Goal: Task Accomplishment & Management: Complete application form

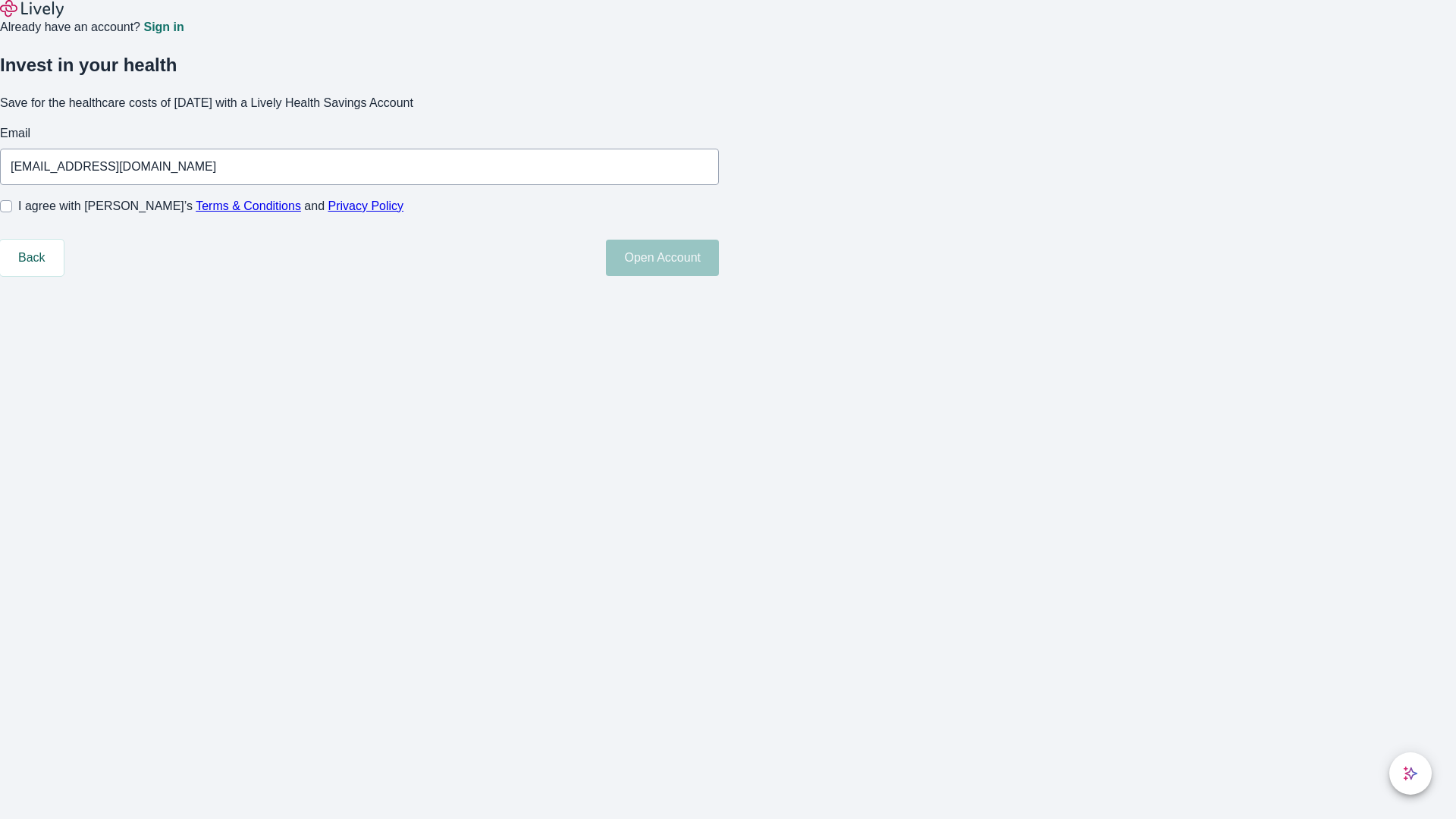
click at [12, 212] on input "I agree with Lively’s Terms & Conditions and Privacy Policy" at bounding box center [6, 206] width 12 height 12
checkbox input "true"
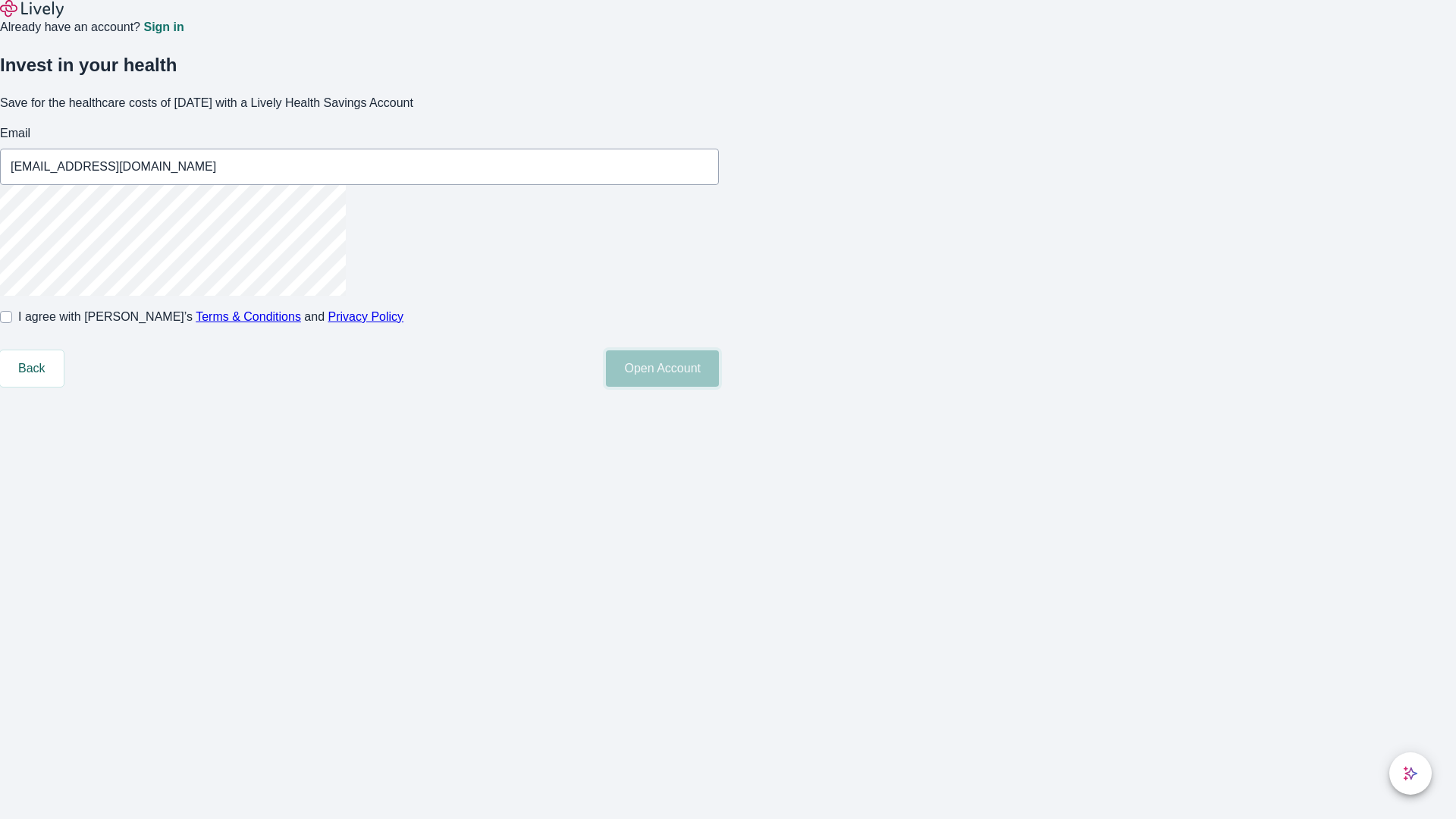
click at [719, 387] on button "Open Account" at bounding box center [662, 368] width 113 height 36
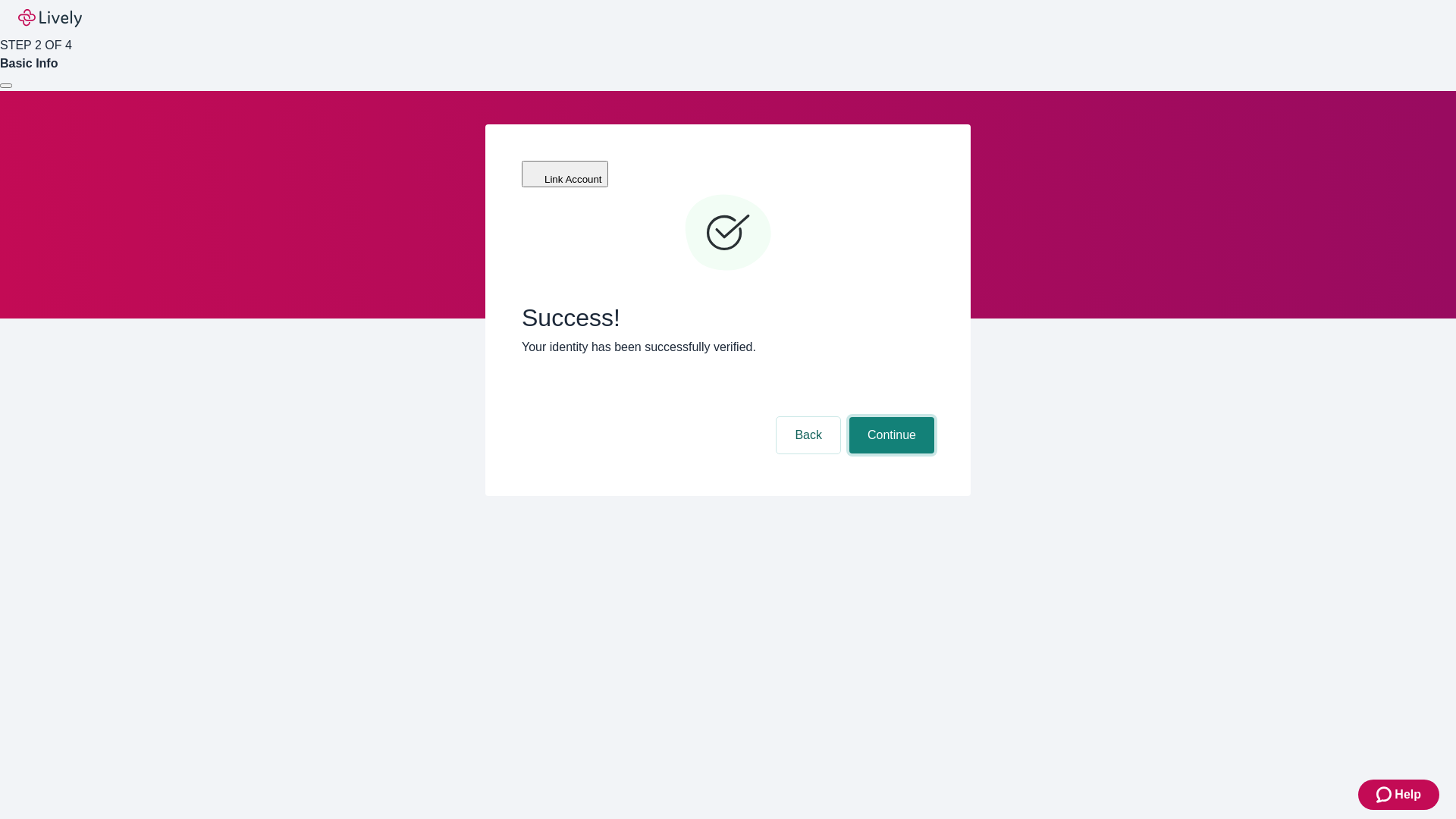
click at [889, 417] on button "Continue" at bounding box center [892, 435] width 85 height 36
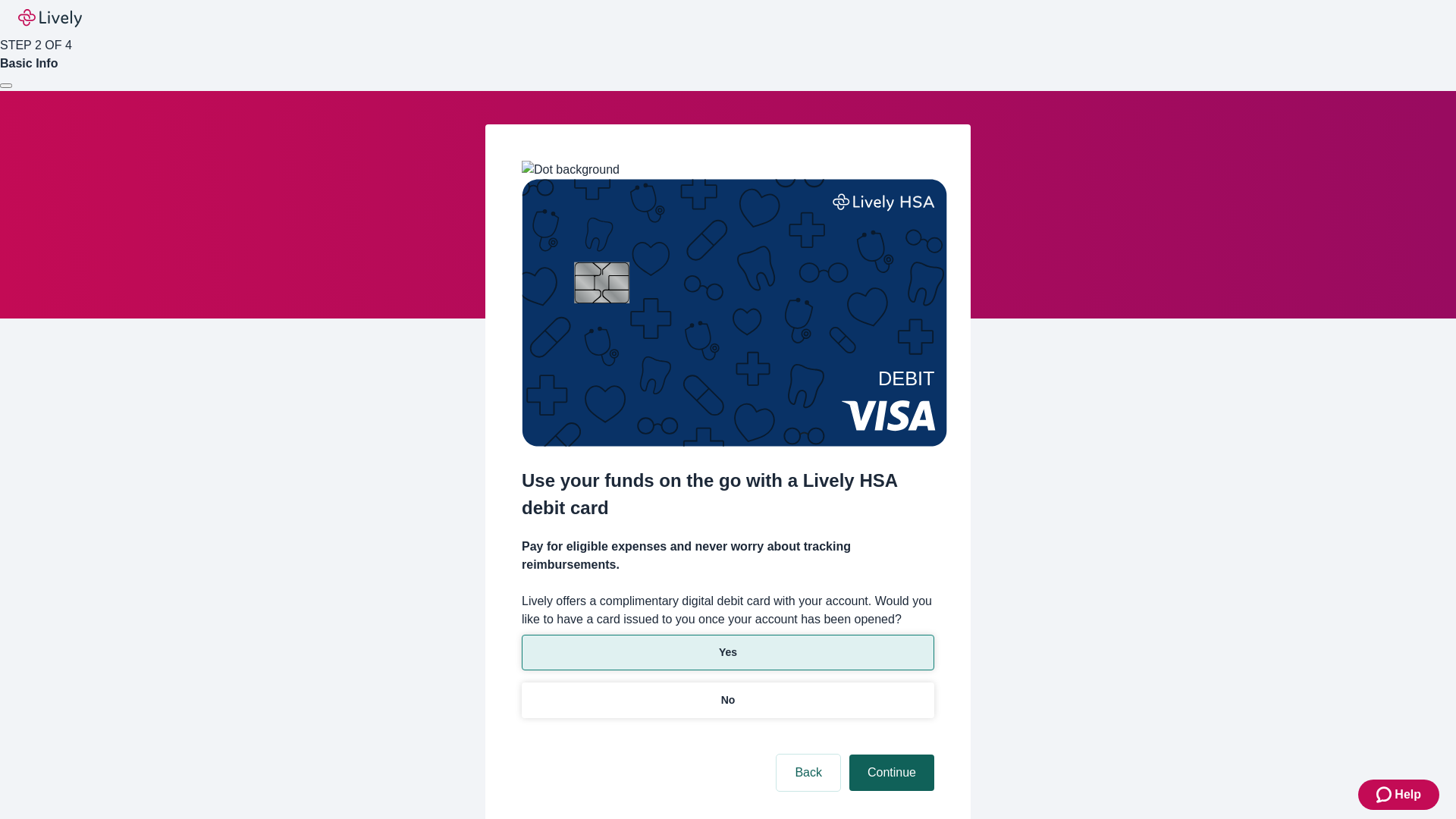
click at [727, 645] on p "Yes" at bounding box center [728, 653] width 19 height 16
click at [889, 754] on button "Continue" at bounding box center [892, 772] width 85 height 36
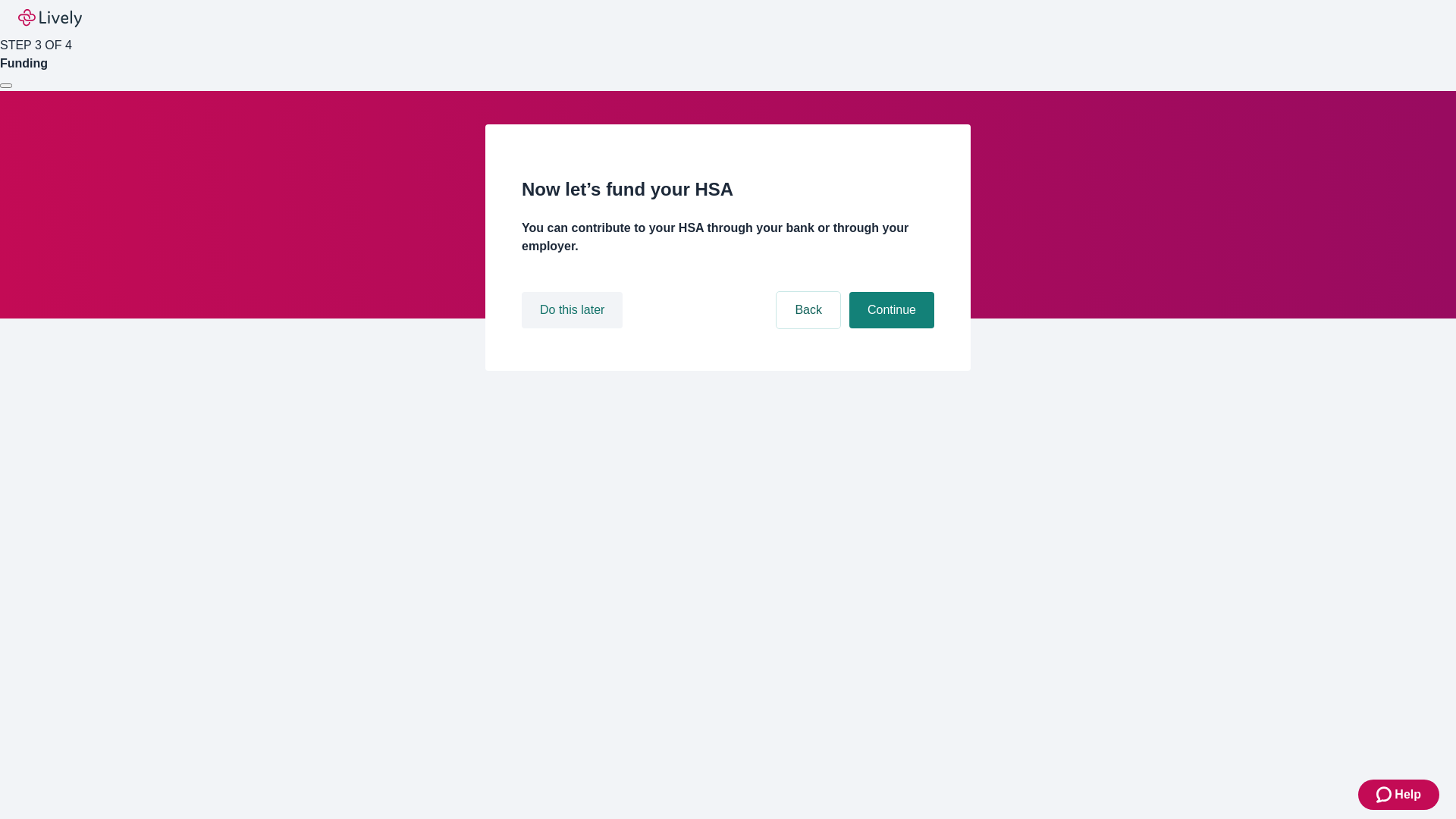
click at [574, 328] on button "Do this later" at bounding box center [572, 310] width 101 height 36
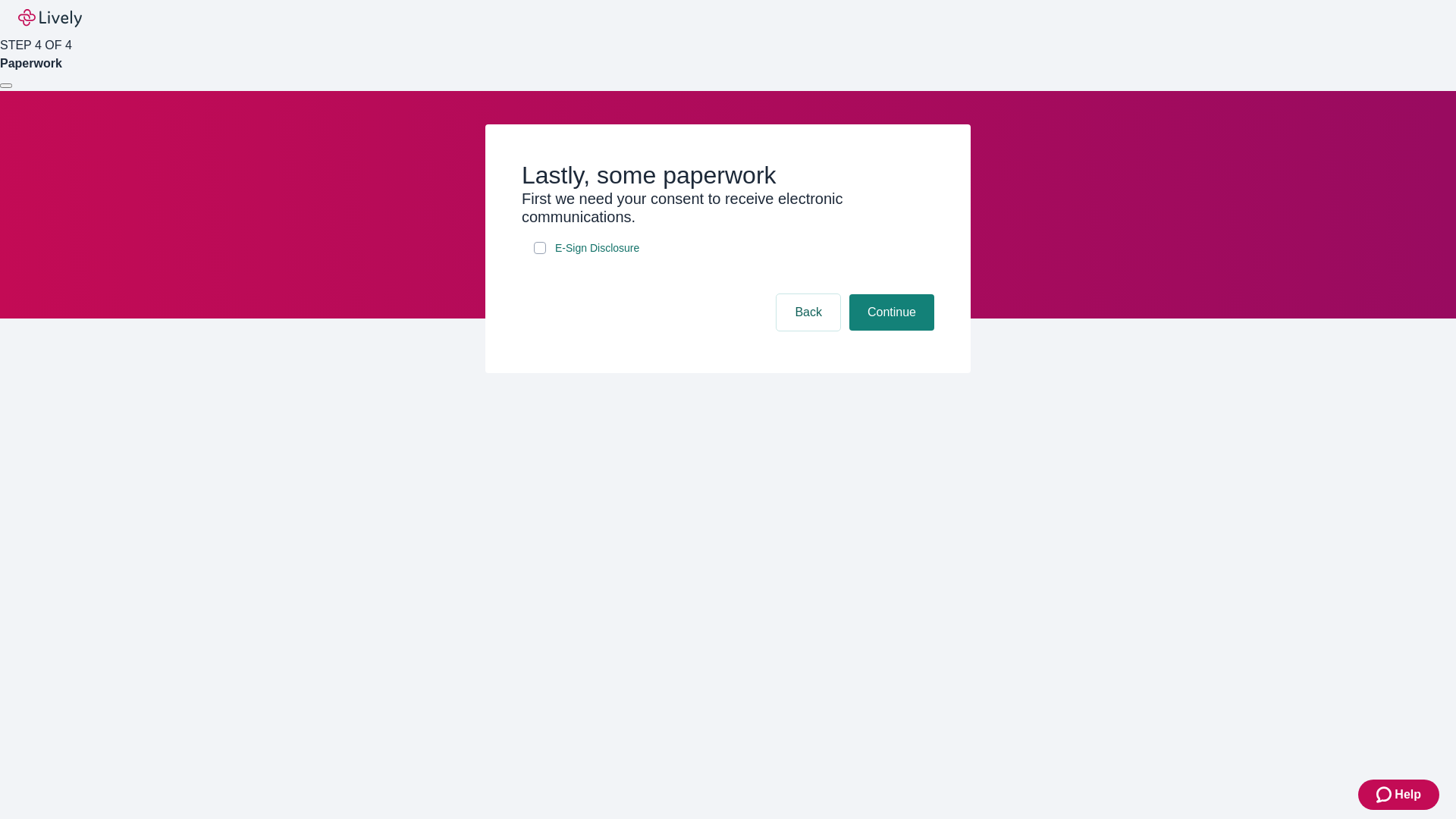
click at [540, 254] on input "E-Sign Disclosure" at bounding box center [540, 248] width 12 height 12
checkbox input "true"
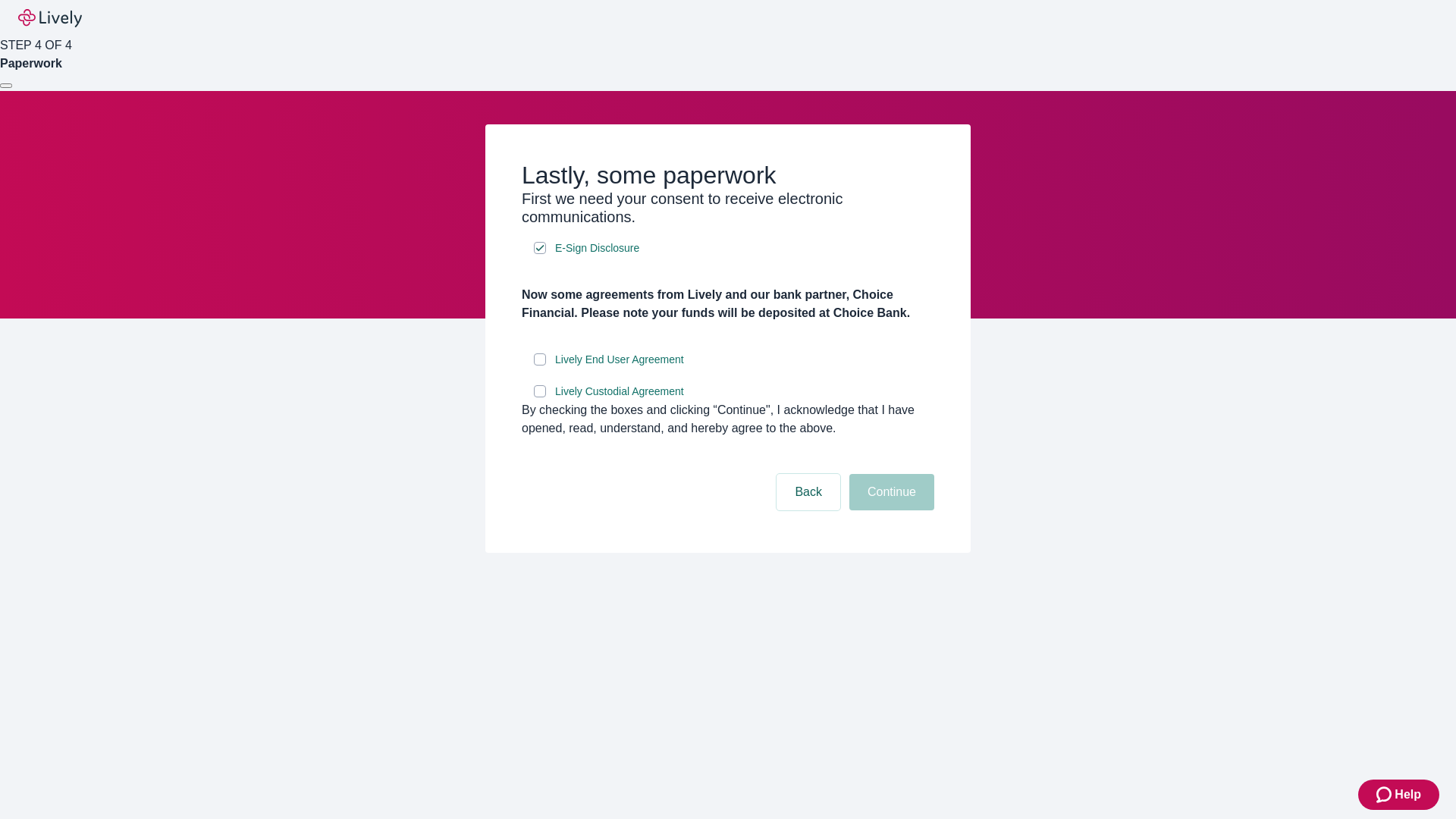
click at [540, 366] on input "Lively End User Agreement" at bounding box center [540, 359] width 12 height 12
checkbox input "true"
click at [540, 398] on input "Lively Custodial Agreement" at bounding box center [540, 391] width 12 height 12
checkbox input "true"
click at [889, 510] on button "Continue" at bounding box center [892, 491] width 85 height 36
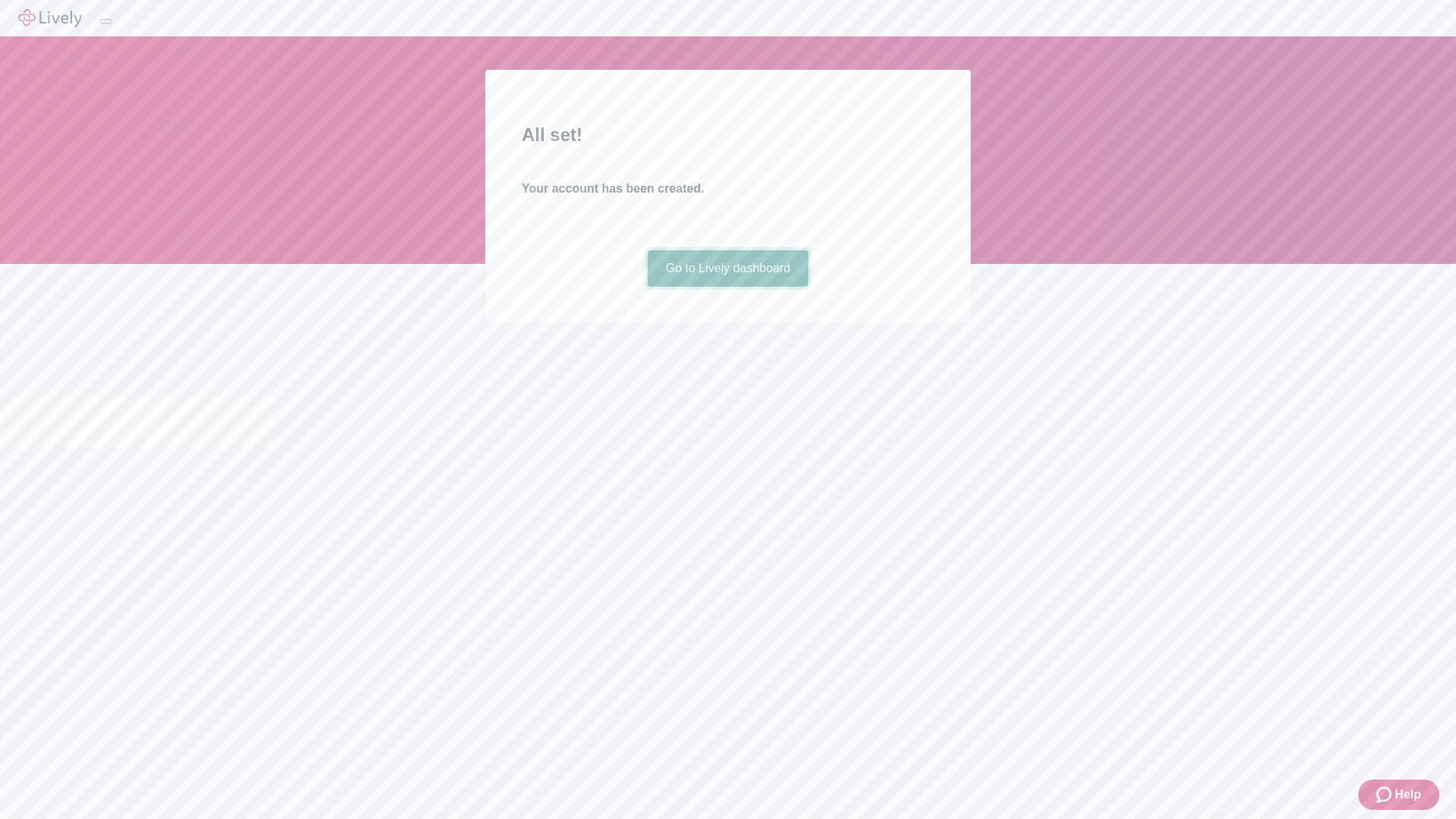
click at [727, 287] on link "Go to Lively dashboard" at bounding box center [728, 268] width 161 height 36
